Goal: Task Accomplishment & Management: Manage account settings

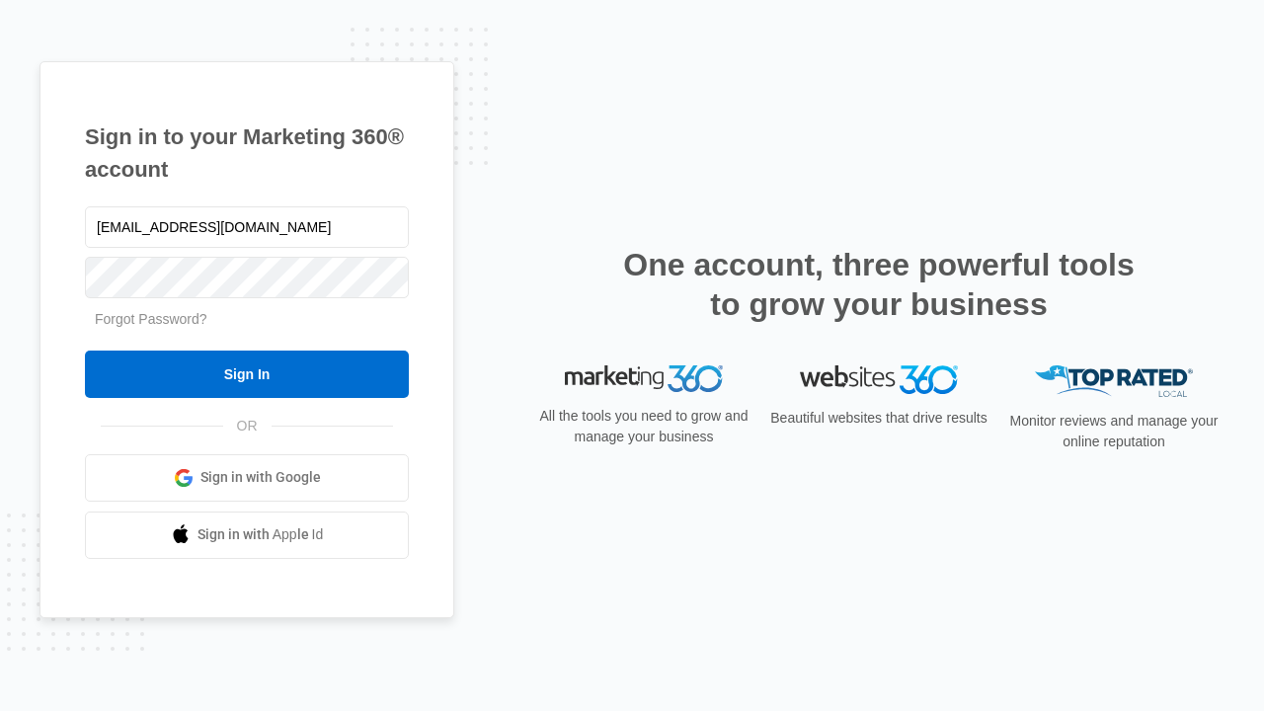
type input "dankie614@gmail.com"
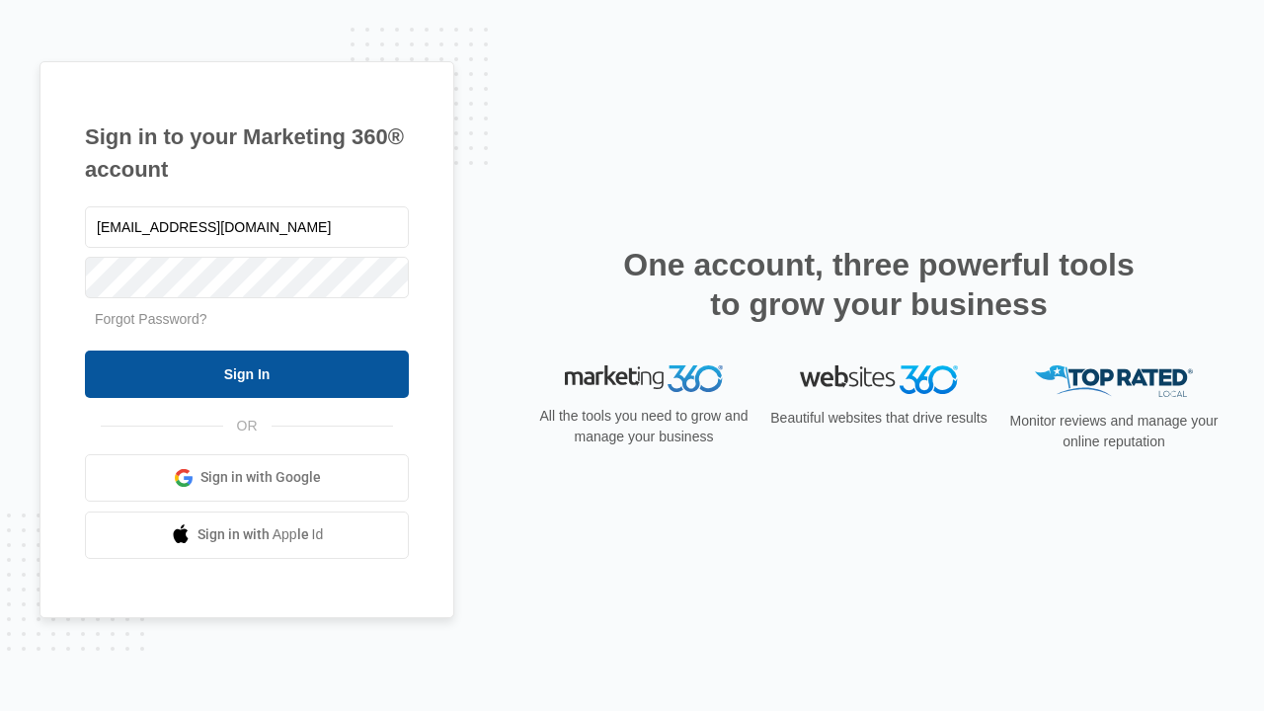
click at [247, 373] on input "Sign In" at bounding box center [247, 374] width 324 height 47
